Goal: Find specific page/section: Find specific page/section

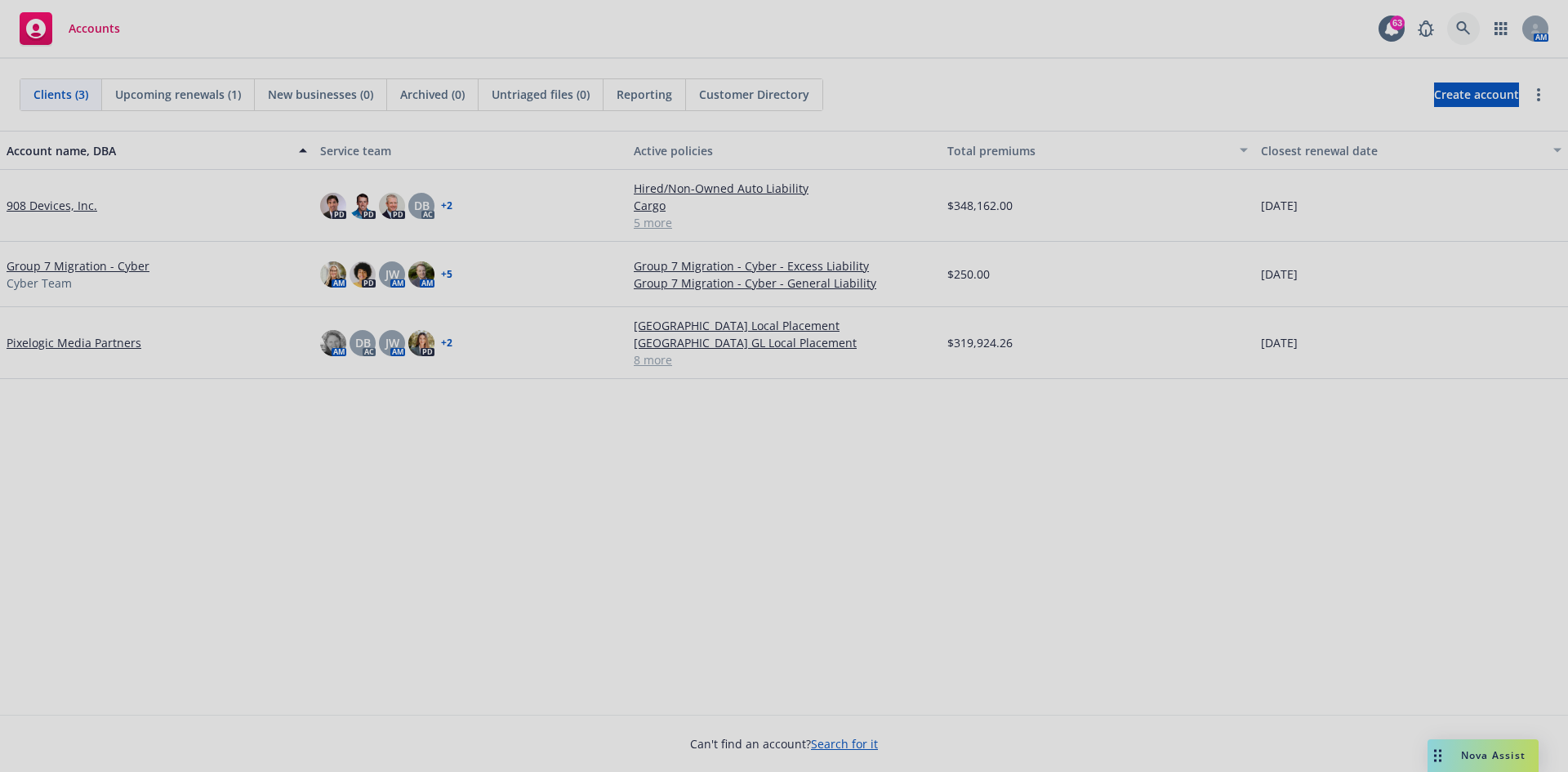
click at [1464, 27] on body "Accounts 63 AM Clients (3) Upcoming renewals (1) New businesses (0) Archived (0…" at bounding box center [784, 386] width 1568 height 772
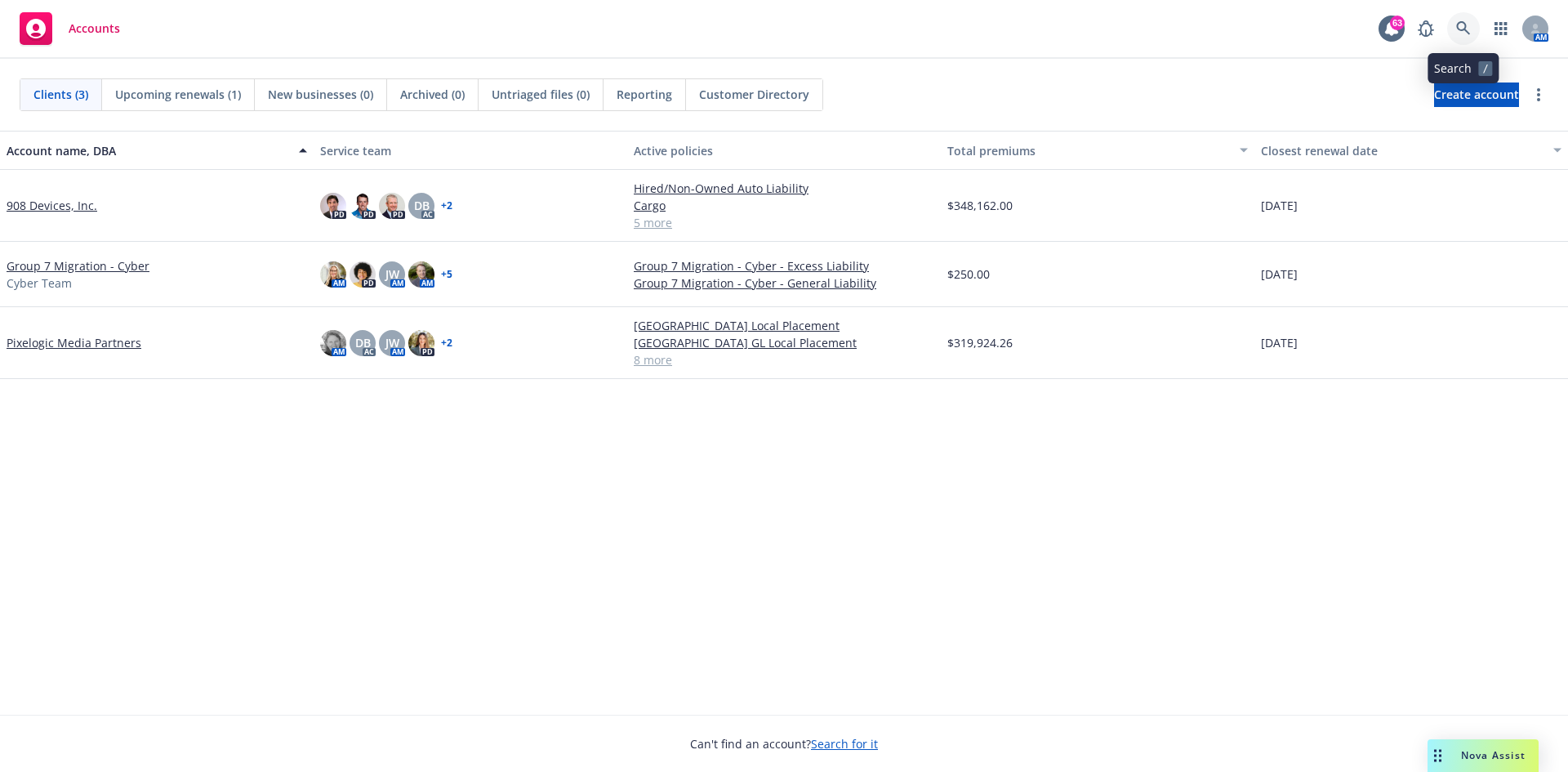
click at [1458, 23] on icon at bounding box center [1464, 28] width 15 height 15
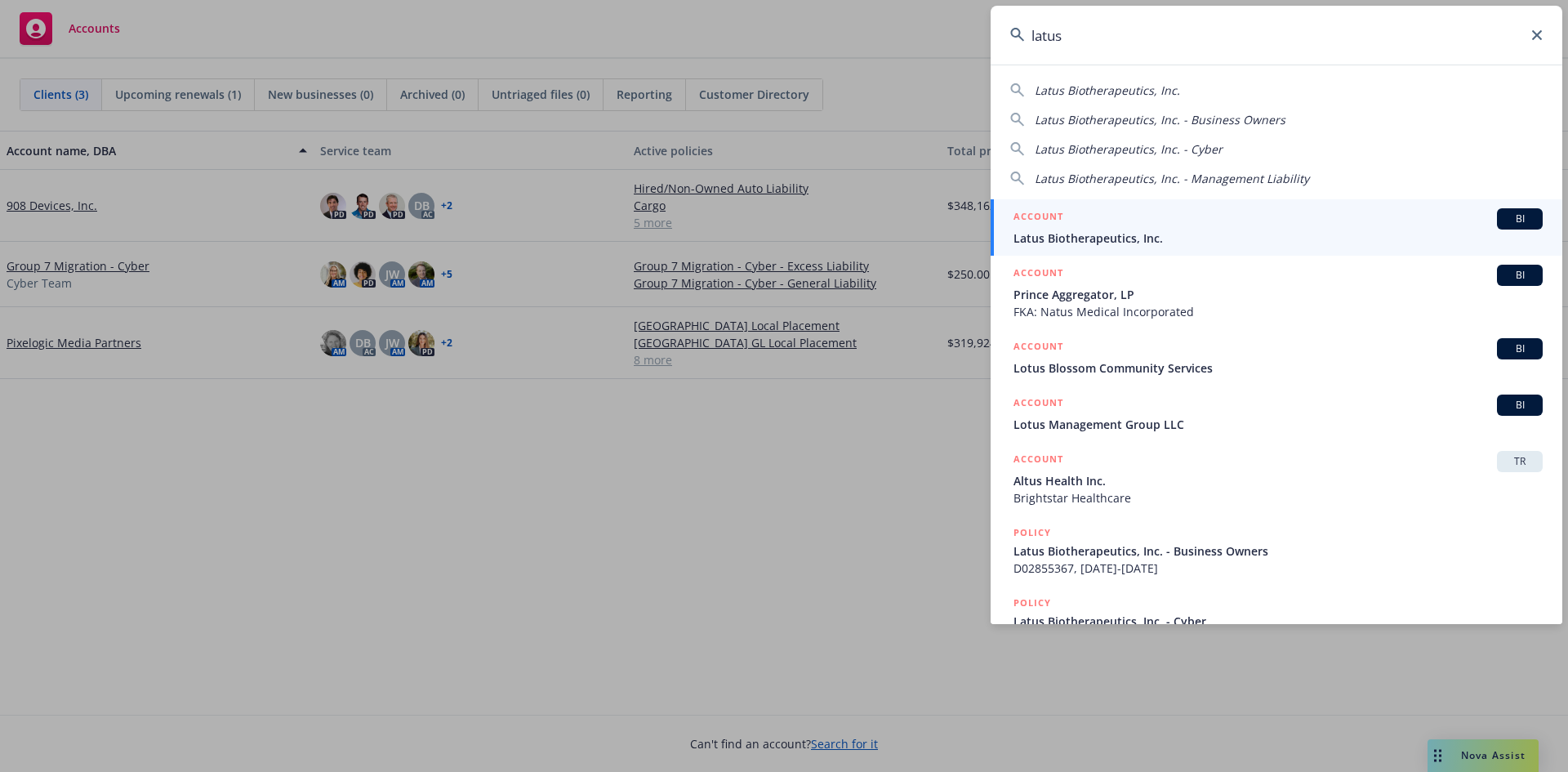
type input "latus"
click at [1510, 220] on span "BI" at bounding box center [1521, 219] width 33 height 15
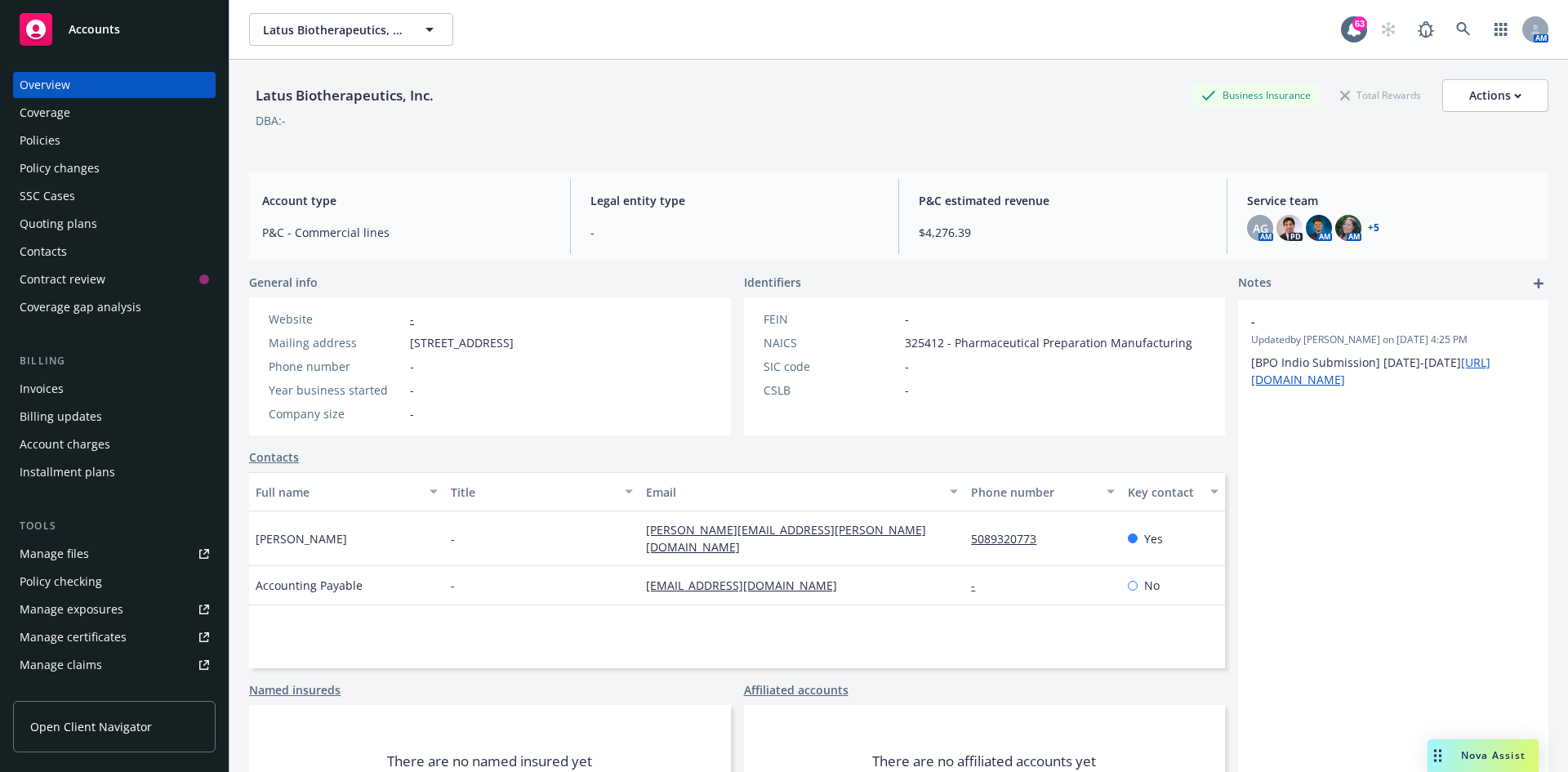
click at [54, 143] on div "Policies" at bounding box center [39, 141] width 41 height 26
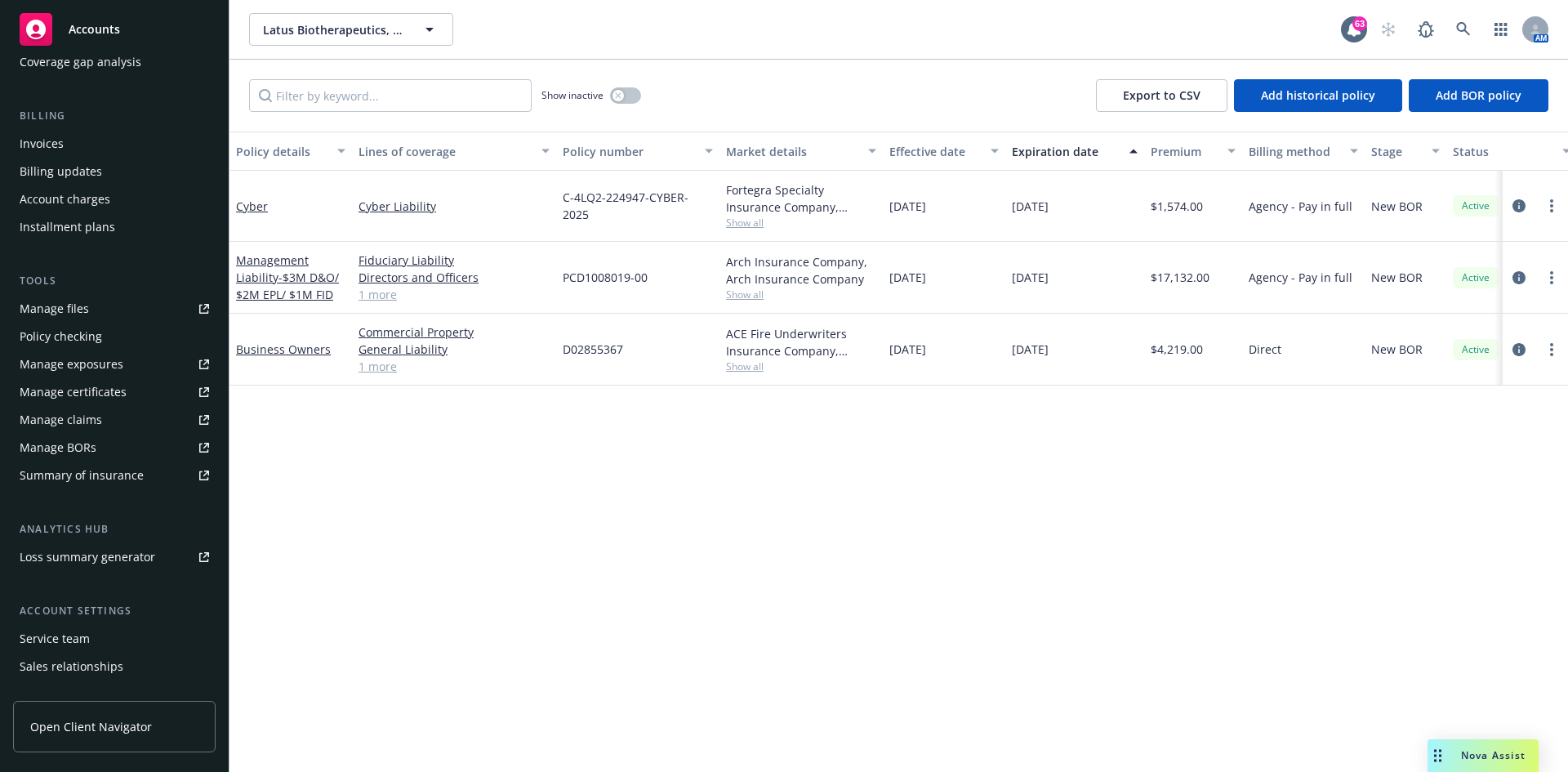
scroll to position [320, 0]
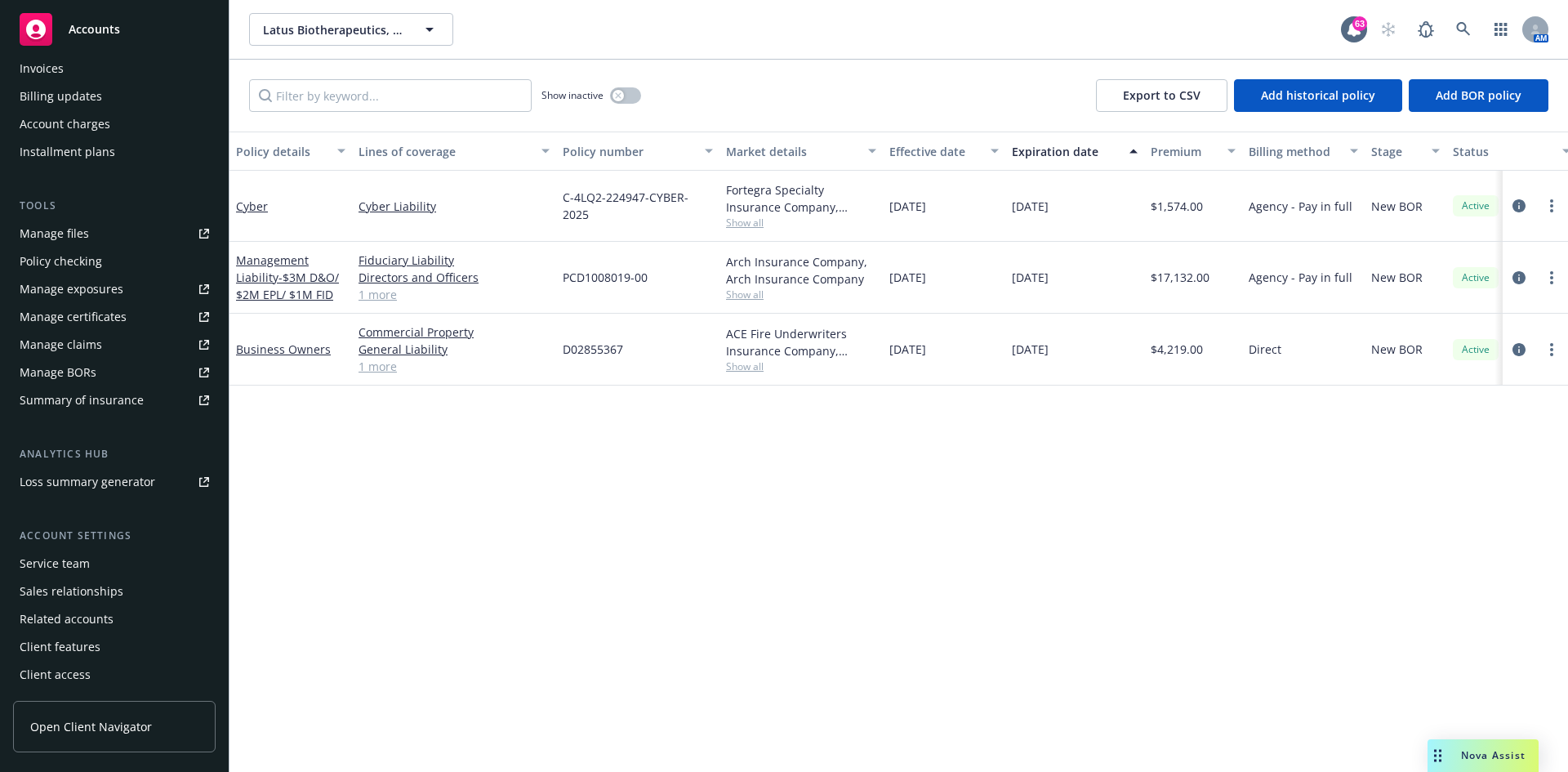
click at [58, 557] on div "Service team" at bounding box center [54, 564] width 70 height 26
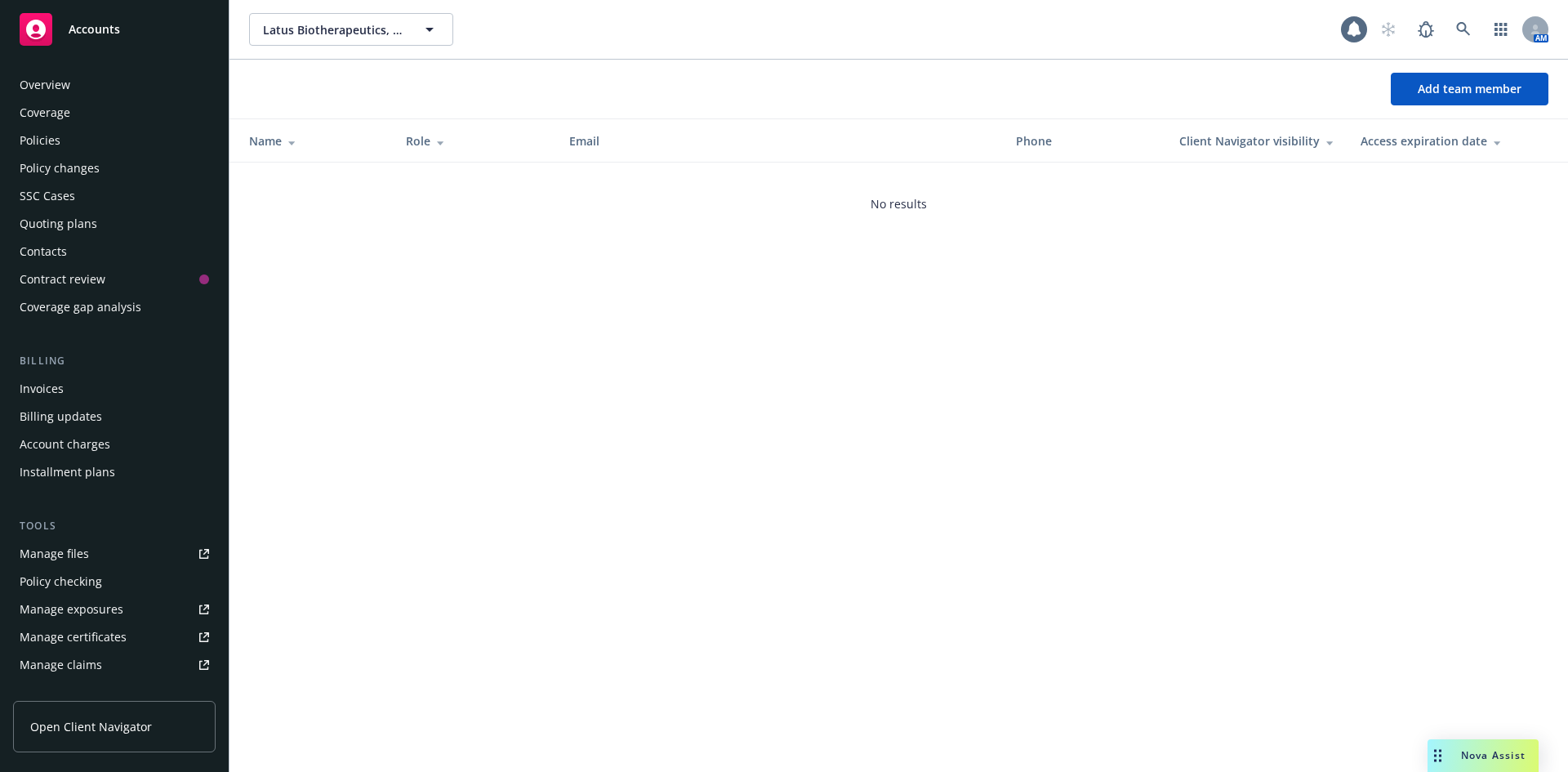
scroll to position [320, 0]
